Goal: Check status: Check status

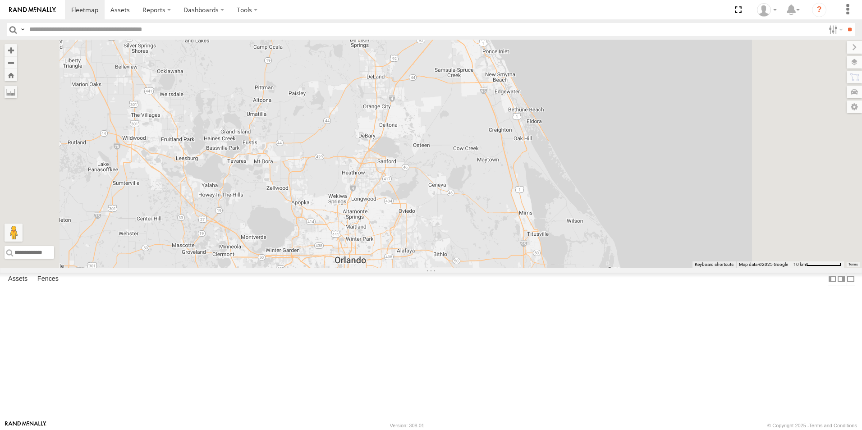
click at [605, 299] on span at bounding box center [597, 291] width 16 height 16
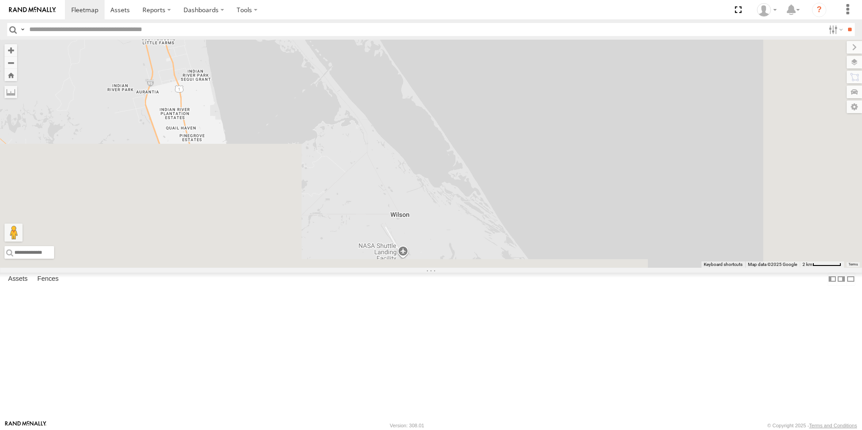
drag, startPoint x: 655, startPoint y: 327, endPoint x: 602, endPoint y: 14, distance: 318.4
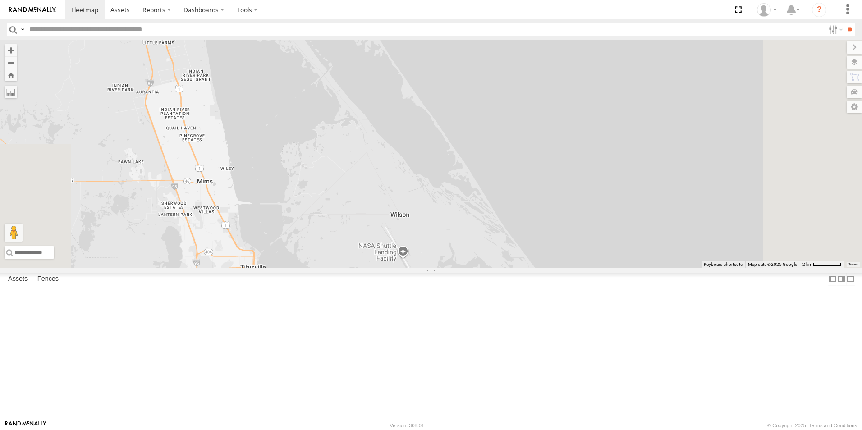
click at [602, 14] on body at bounding box center [431, 215] width 862 height 430
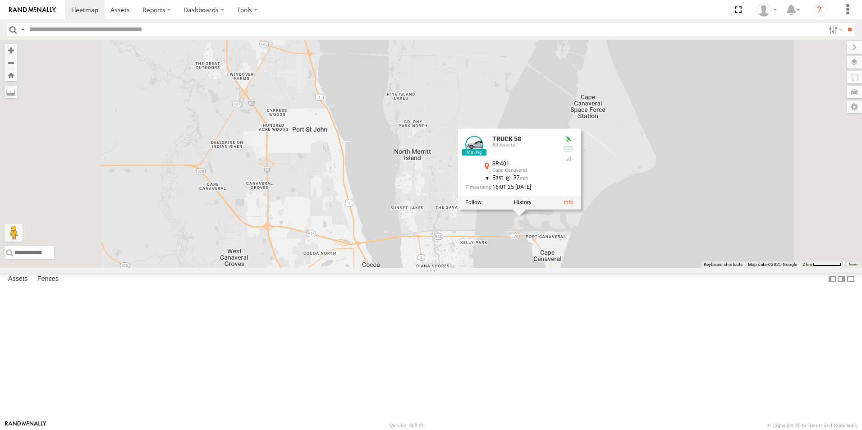
drag, startPoint x: 549, startPoint y: 315, endPoint x: 580, endPoint y: -16, distance: 332.9
click at [580, 0] on html at bounding box center [431, 215] width 862 height 430
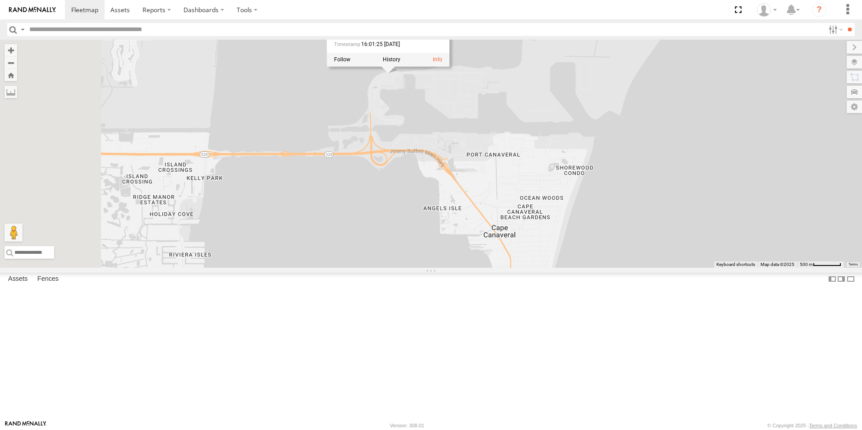
drag, startPoint x: 683, startPoint y: 93, endPoint x: 722, endPoint y: 53, distance: 56.5
click at [722, 53] on div "TRUCK 58 TRUCK 58 All Assets SR-401 [GEOGRAPHIC_DATA] 28.41868 , -80.62891 East…" at bounding box center [431, 154] width 862 height 228
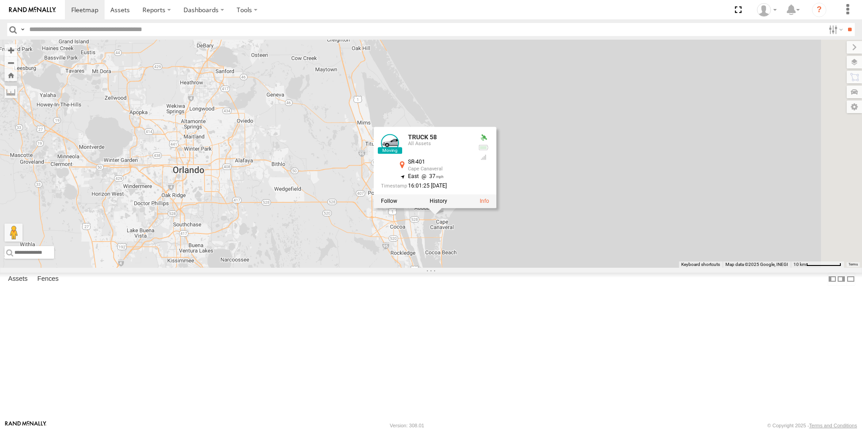
drag, startPoint x: 650, startPoint y: 192, endPoint x: 532, endPoint y: 353, distance: 199.7
click at [532, 268] on div "TRUCK 58 TRUCK 58 All Assets SR-401 [GEOGRAPHIC_DATA] 28.41868 , -80.62891 East…" at bounding box center [431, 154] width 862 height 228
click at [489, 142] on div at bounding box center [484, 137] width 11 height 7
click at [585, 167] on div "TRUCK 58 TRUCK 58 All Assets SR-401 [GEOGRAPHIC_DATA] 28.41868 , -80.62891 East…" at bounding box center [431, 154] width 862 height 228
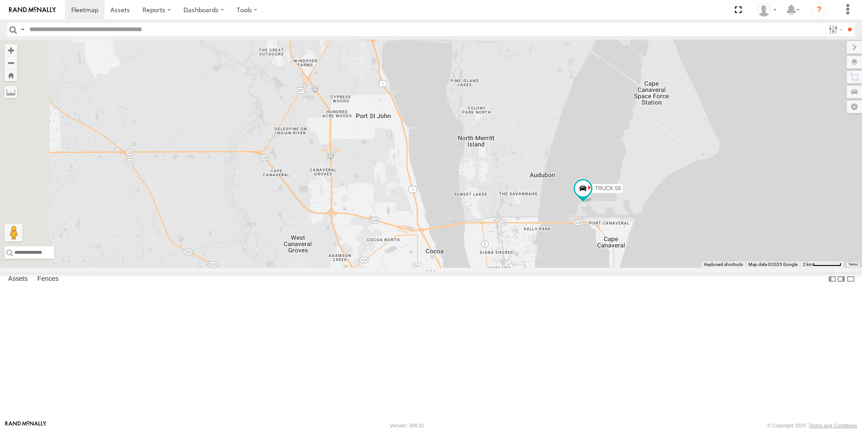
drag, startPoint x: 340, startPoint y: 226, endPoint x: 776, endPoint y: 283, distance: 440.4
click at [776, 268] on div "TRUCK 58" at bounding box center [431, 154] width 862 height 228
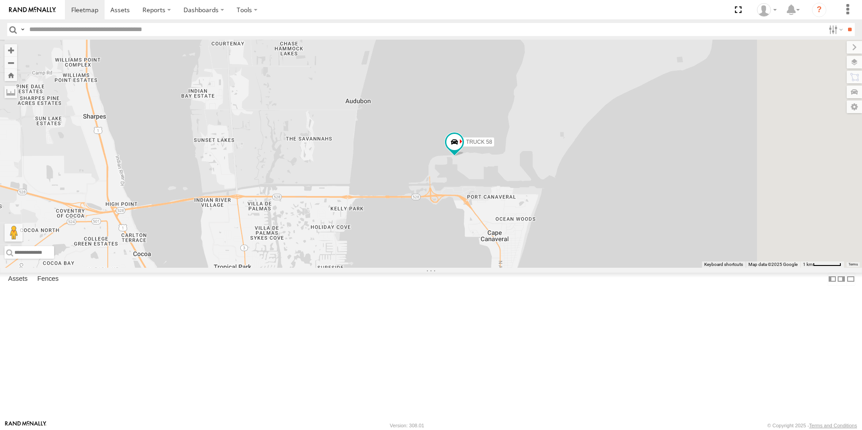
drag, startPoint x: 677, startPoint y: 257, endPoint x: 498, endPoint y: 202, distance: 186.6
click at [498, 202] on div "TRUCK 58" at bounding box center [431, 154] width 862 height 228
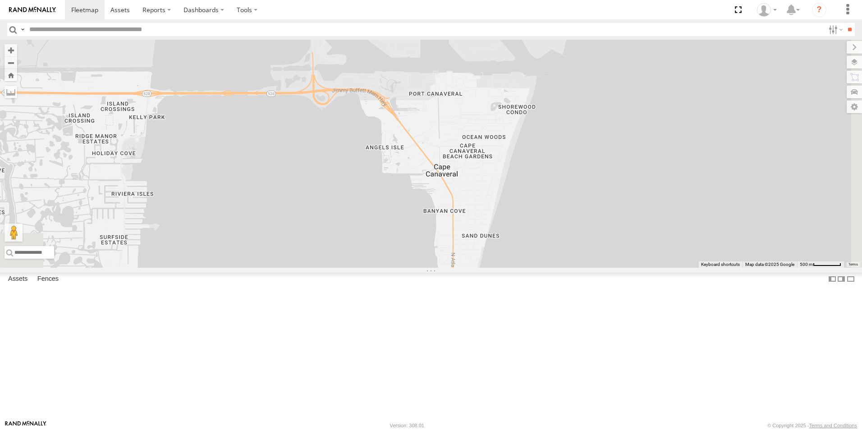
drag, startPoint x: 695, startPoint y: 339, endPoint x: 617, endPoint y: 190, distance: 167.9
click at [617, 190] on div "TRUCK 58" at bounding box center [431, 154] width 862 height 228
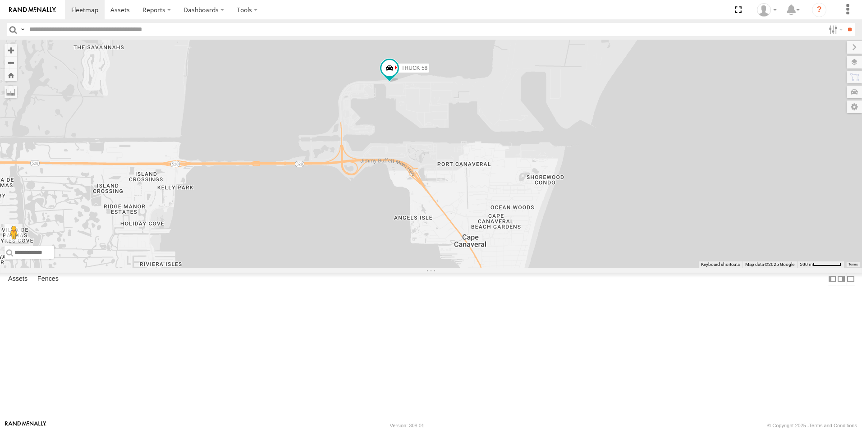
drag, startPoint x: 608, startPoint y: 190, endPoint x: 637, endPoint y: 262, distance: 77.1
click at [637, 262] on div "TRUCK 58" at bounding box center [431, 154] width 862 height 228
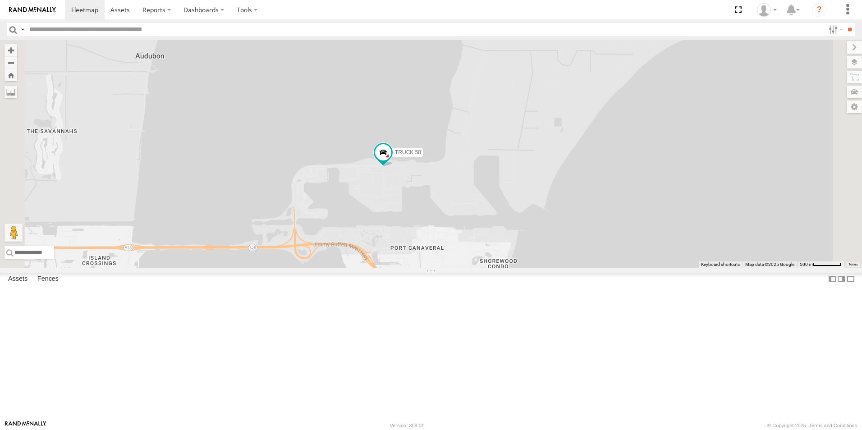
drag, startPoint x: 601, startPoint y: 216, endPoint x: 556, endPoint y: 312, distance: 106.1
click at [556, 268] on div "TRUCK 58" at bounding box center [431, 154] width 862 height 228
